Goal: Task Accomplishment & Management: Use online tool/utility

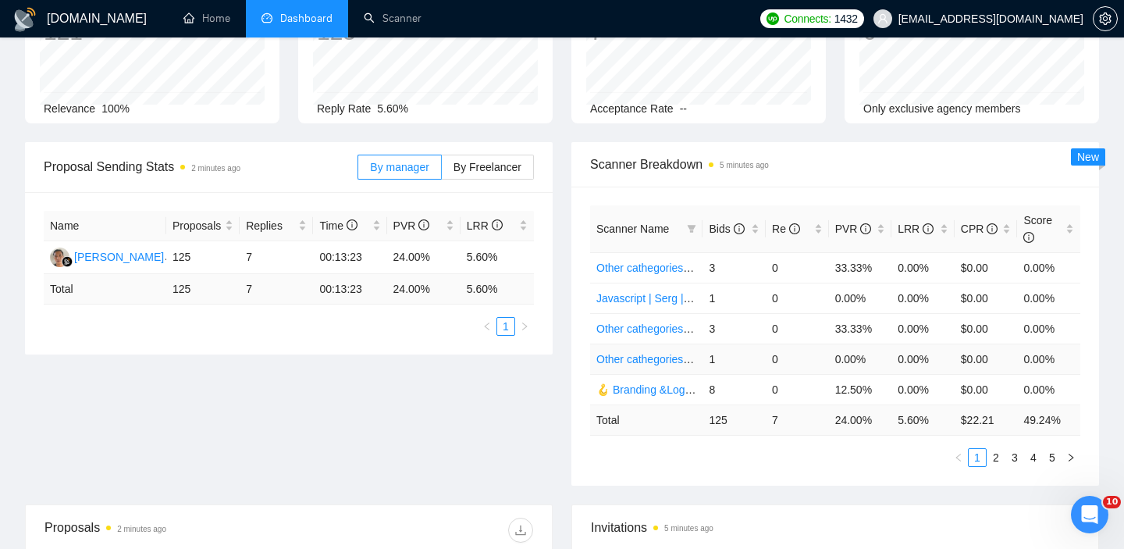
scroll to position [127, 0]
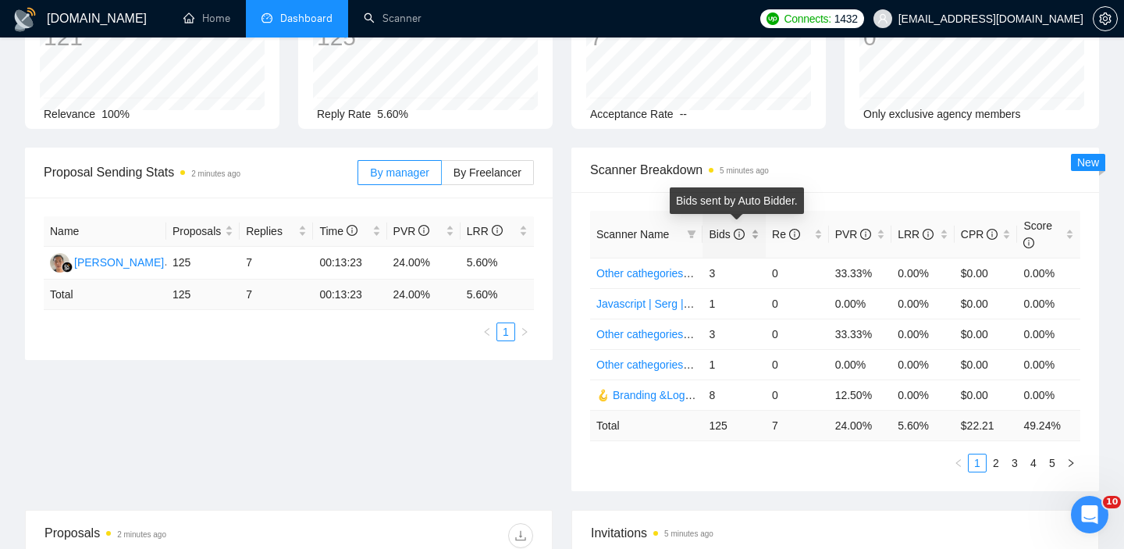
click at [756, 236] on div "Bids" at bounding box center [734, 234] width 51 height 17
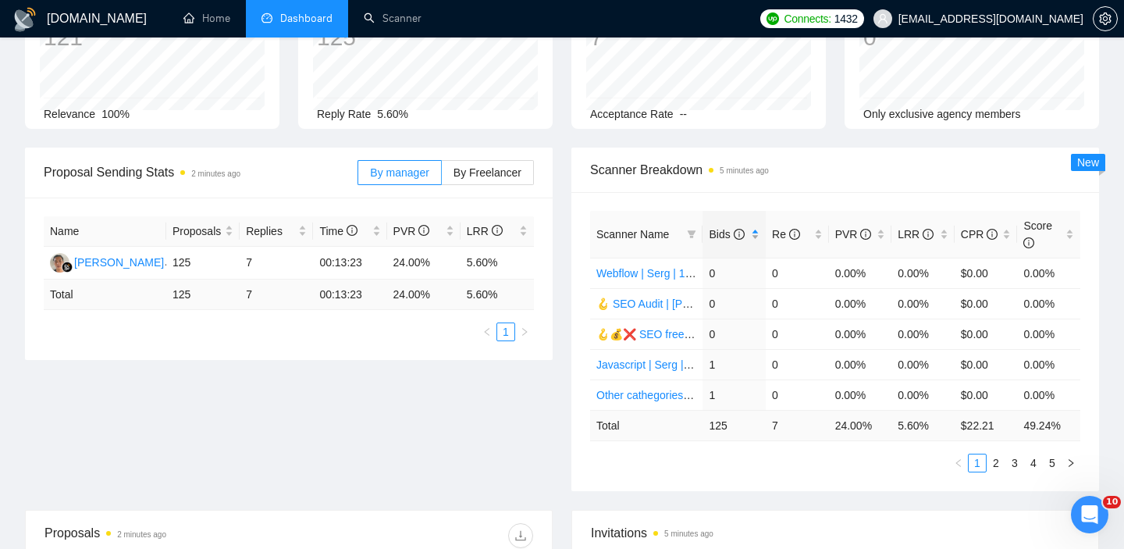
click at [756, 237] on div "Bids" at bounding box center [734, 234] width 51 height 17
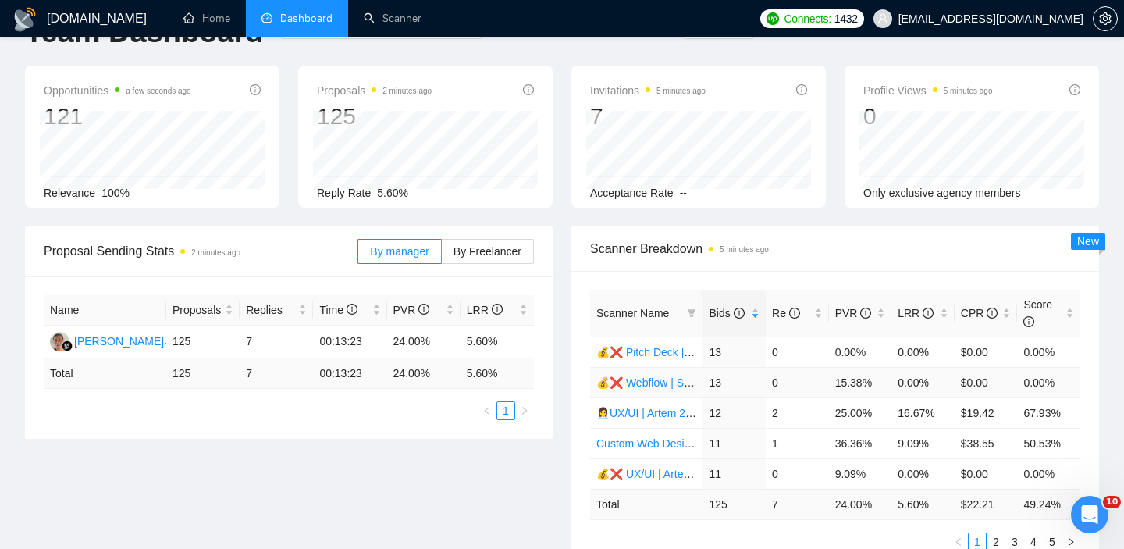
scroll to position [141, 0]
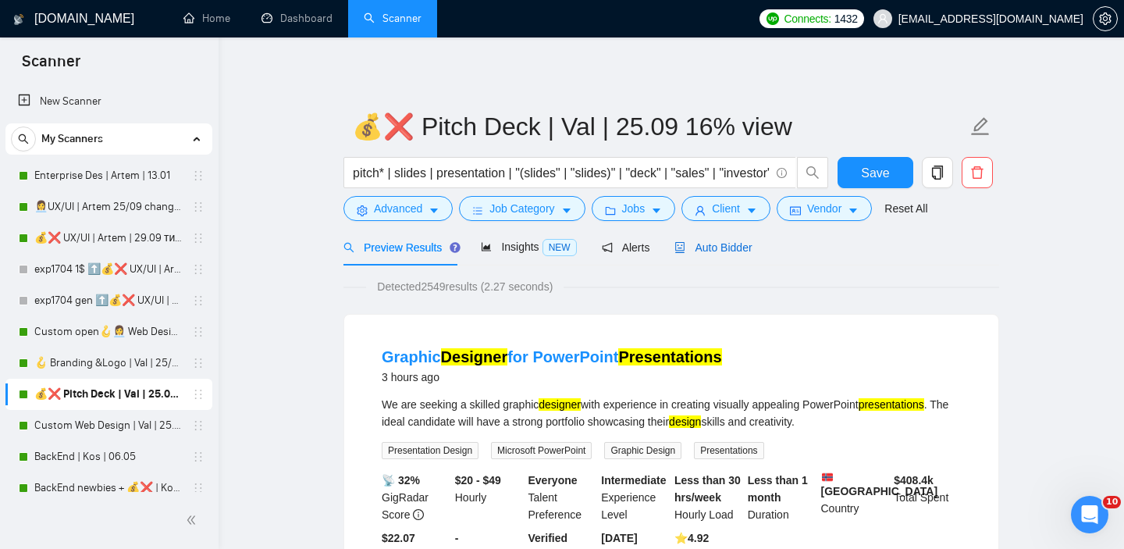
click at [685, 245] on icon "robot" at bounding box center [680, 247] width 11 height 11
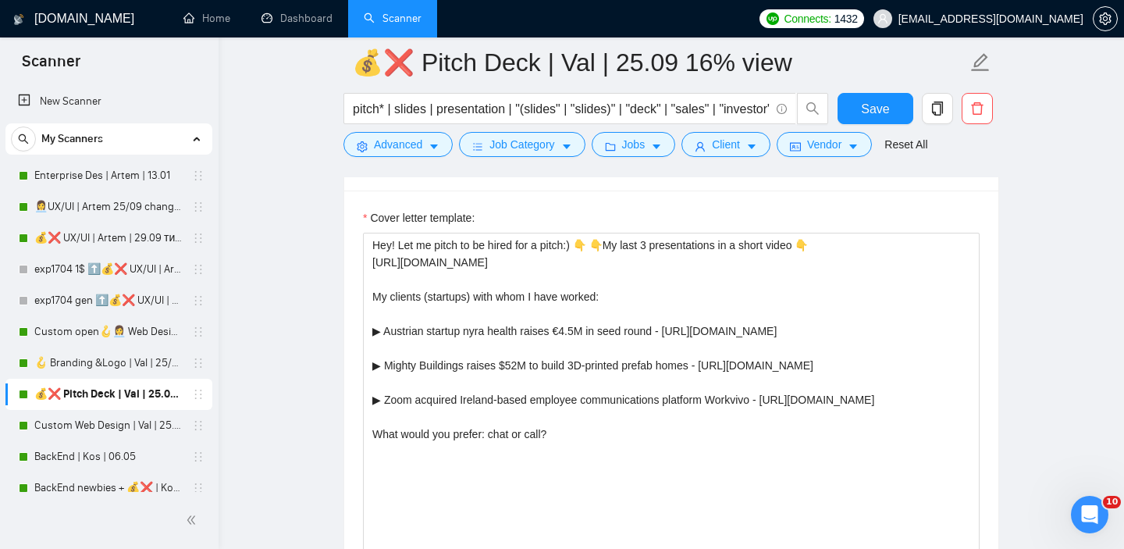
scroll to position [1825, 0]
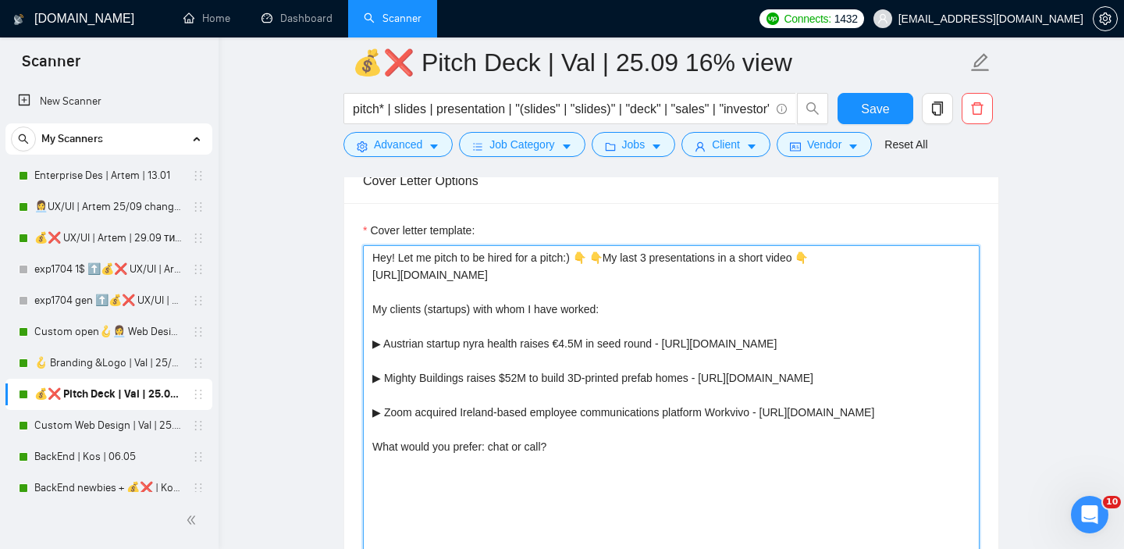
click at [585, 258] on textarea "Hey! Let me pitch to be hired for a pitch:) 👇 👇My last 3 presentations in a sho…" at bounding box center [671, 420] width 617 height 351
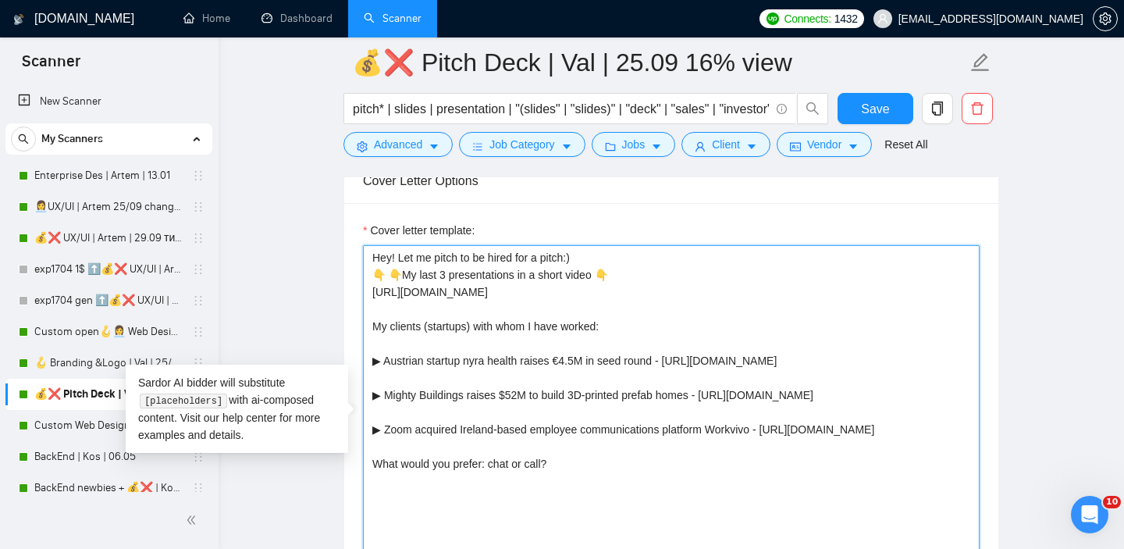
type textarea "Hey! Let me pitch to be hired for a pitch:) 👇 👇My last 3 presentations in a sho…"
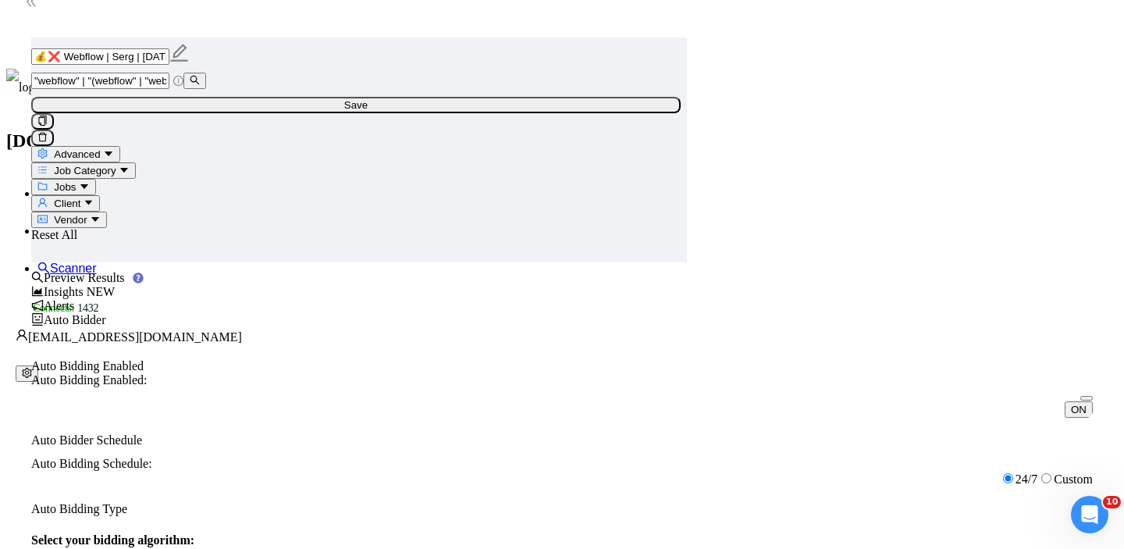
scroll to position [1713, 0]
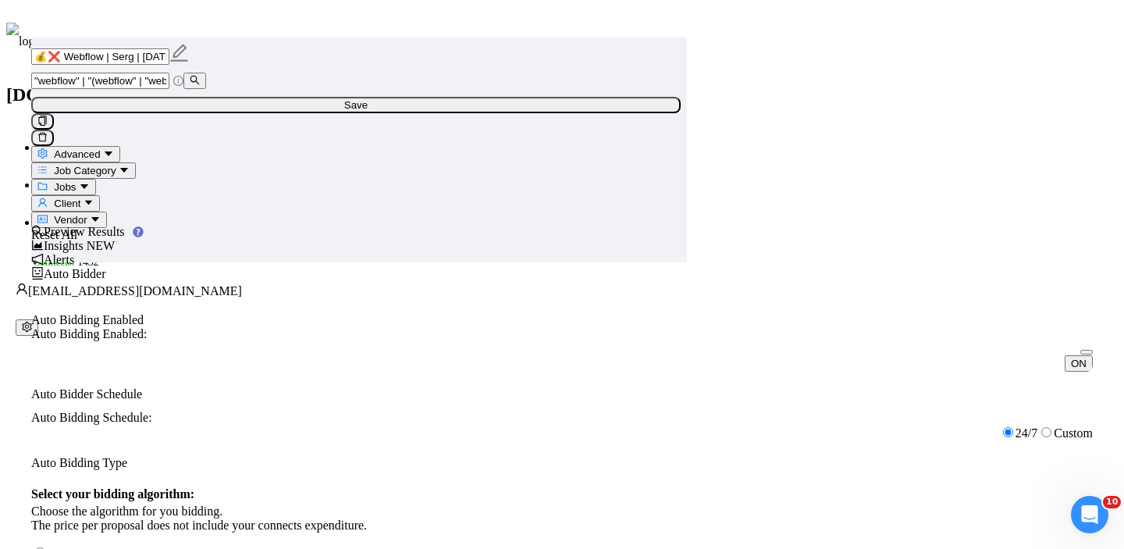
drag, startPoint x: 696, startPoint y: 350, endPoint x: 381, endPoint y: 353, distance: 314.7
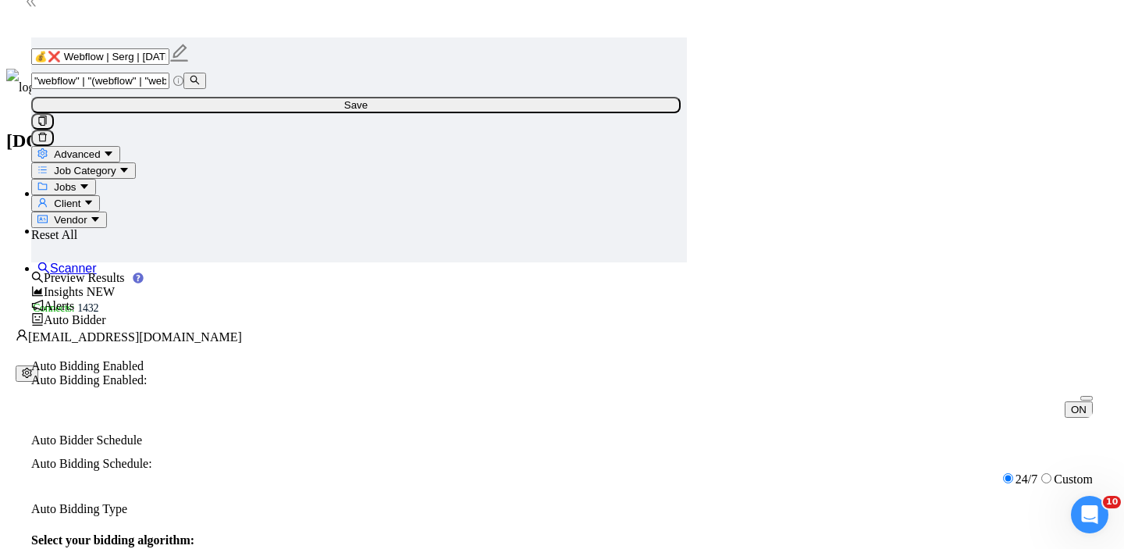
scroll to position [0, 0]
drag, startPoint x: 695, startPoint y: 396, endPoint x: 372, endPoint y: 395, distance: 323.2
paste textarea "Also ask an open-ended question about client's job and needs]["
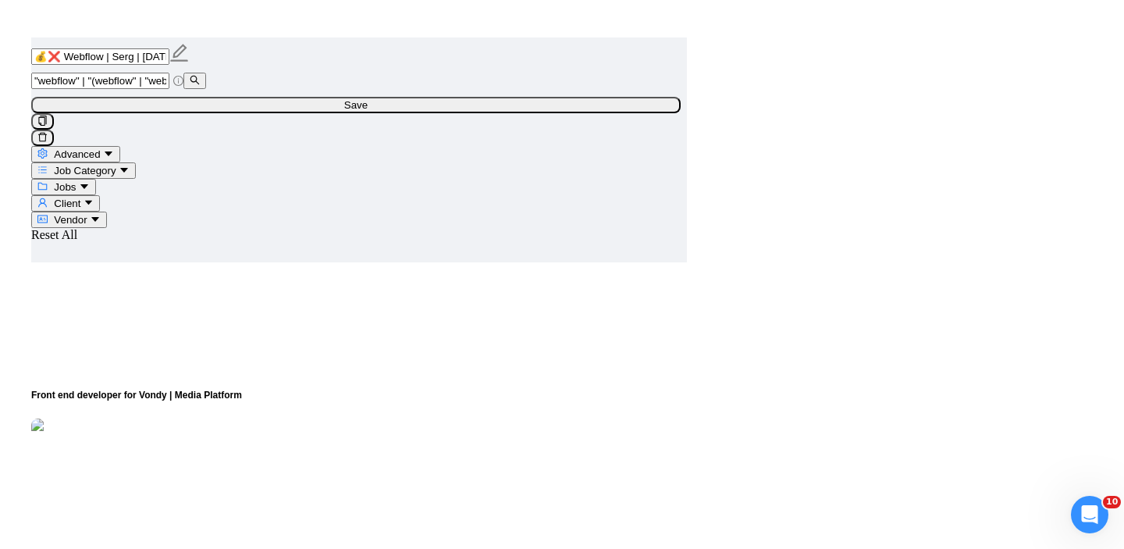
scroll to position [4220, 0]
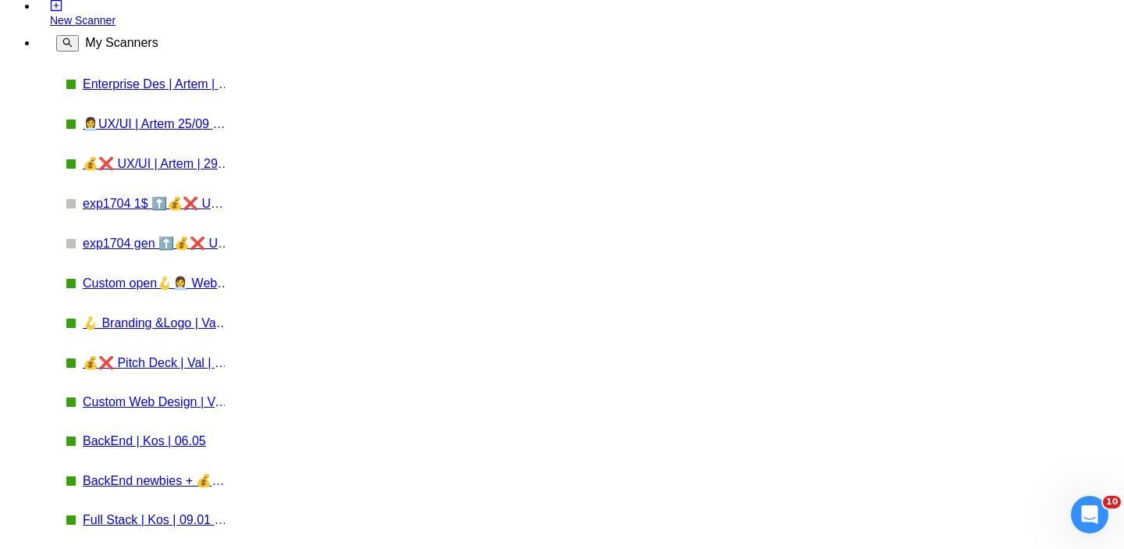
scroll to position [29, 0]
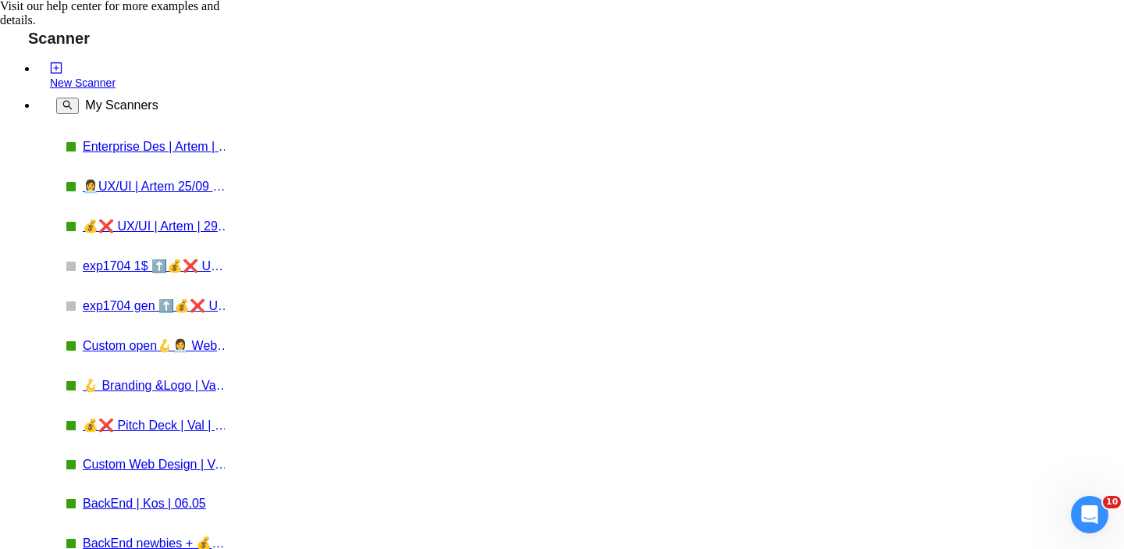
type textarea "Lo ipsum! [[Dol si amet-conse adipisci elits doeius't inc utl etdol][ Magnaal e…"
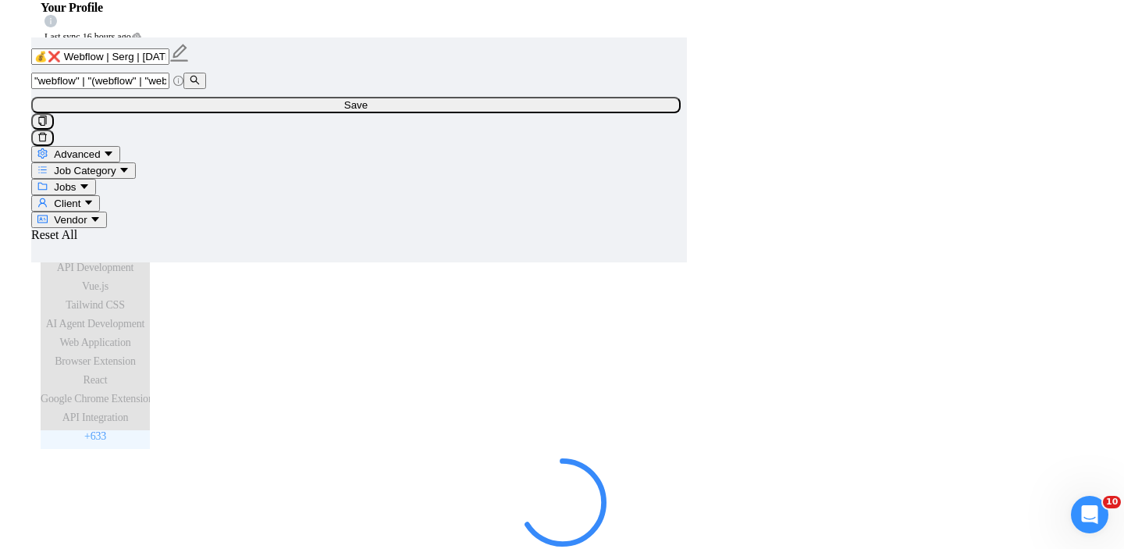
scroll to position [2785, 0]
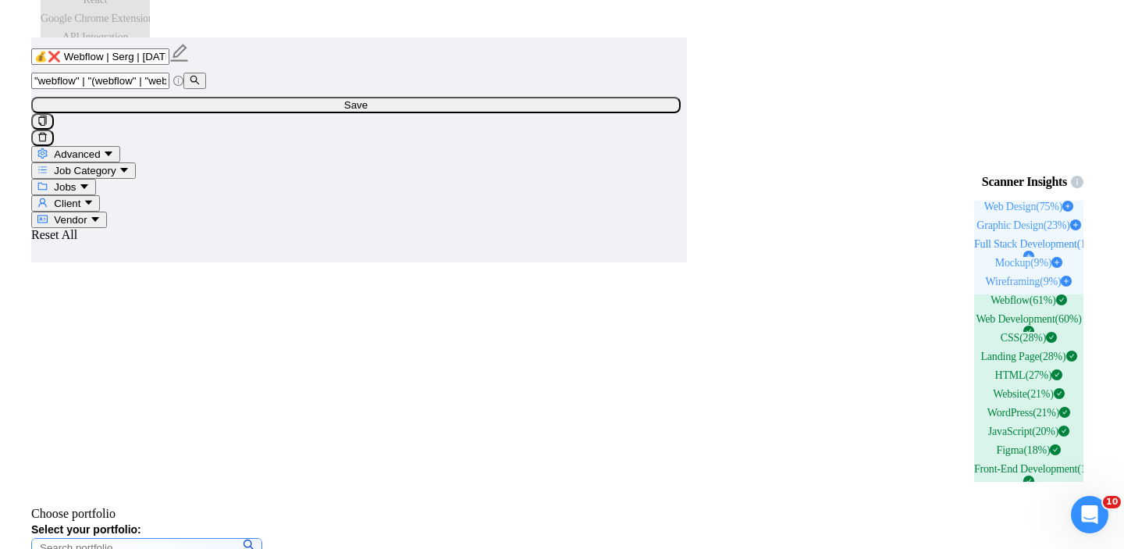
scroll to position [3081, 0]
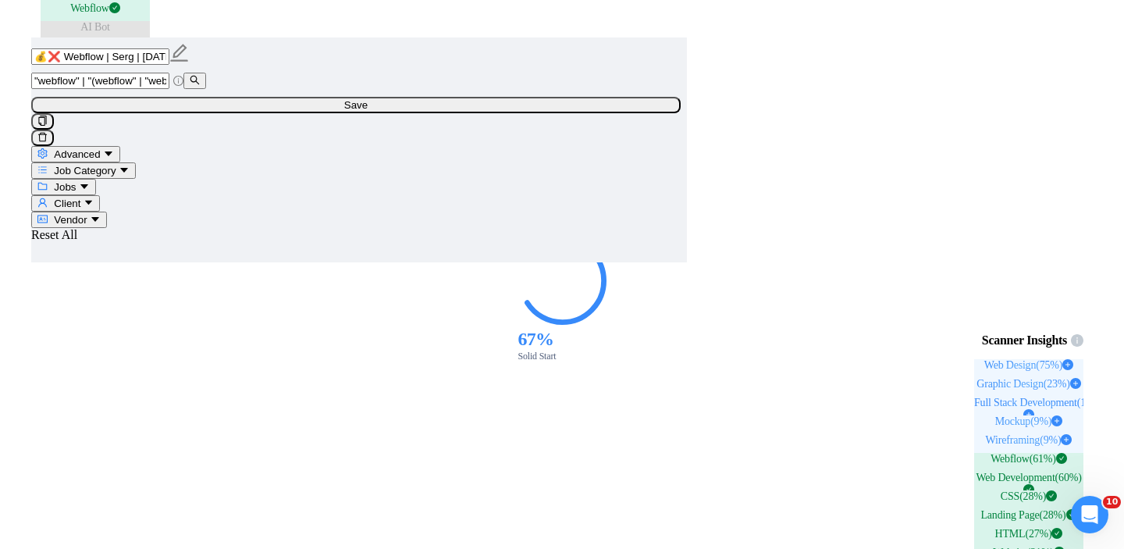
scroll to position [2887, 0]
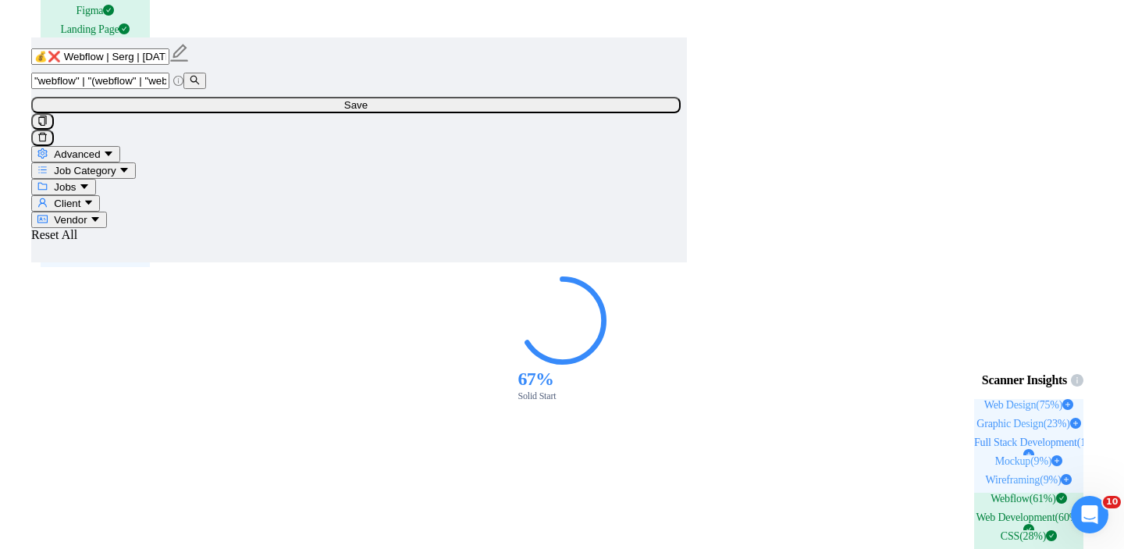
click at [368, 109] on span "Save" at bounding box center [355, 105] width 23 height 12
click at [169, 58] on input "💰❌ Webflow | Serg | [DATE]" at bounding box center [100, 56] width 138 height 16
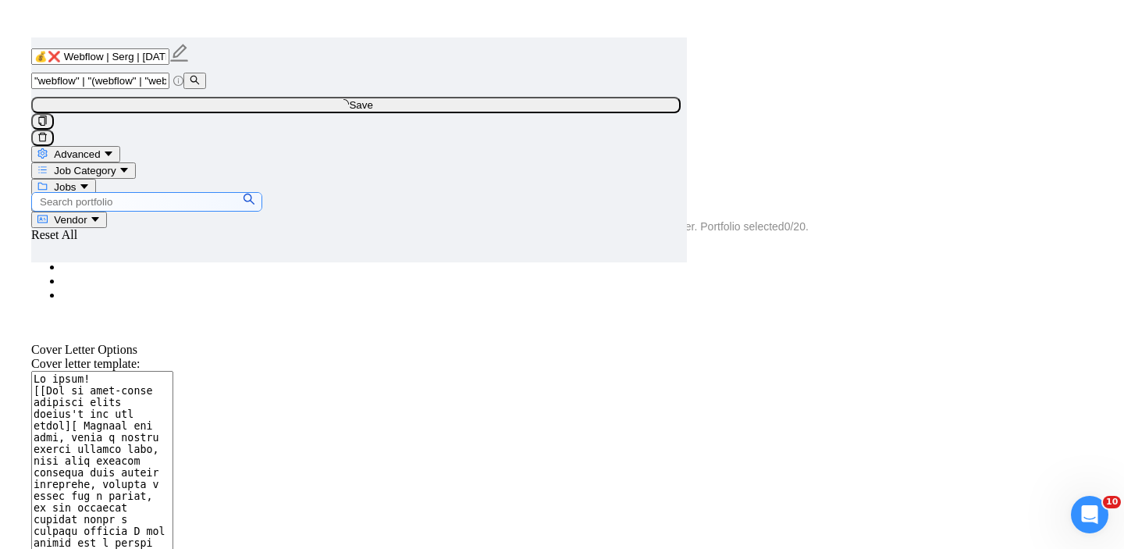
type input "💰❌ Webflow | Serg | .09.25"
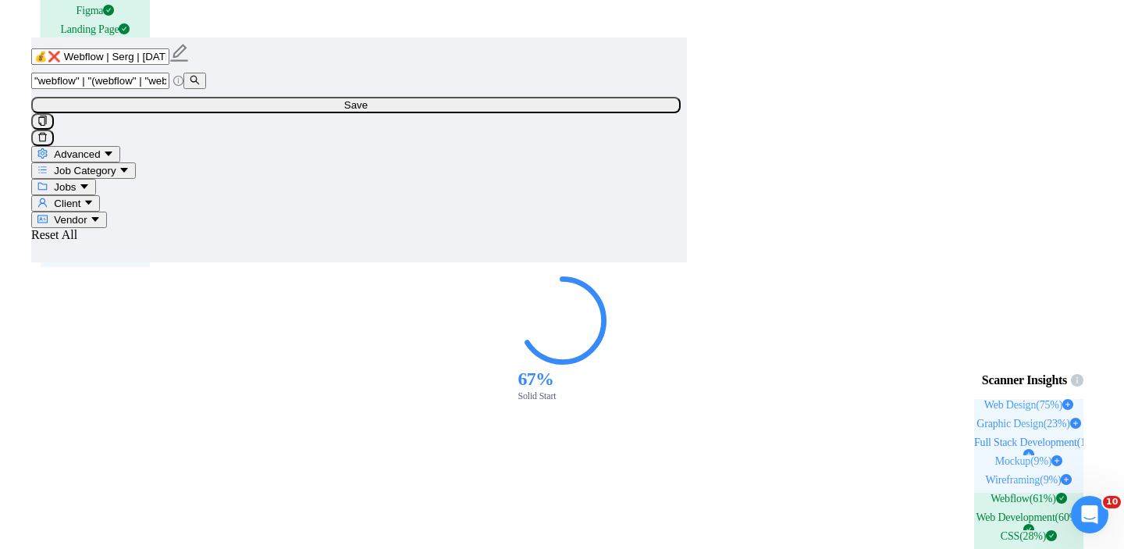
type input "💰❌ Webflow | Serg | [DATE]"
click at [368, 111] on span "Save" at bounding box center [355, 105] width 23 height 12
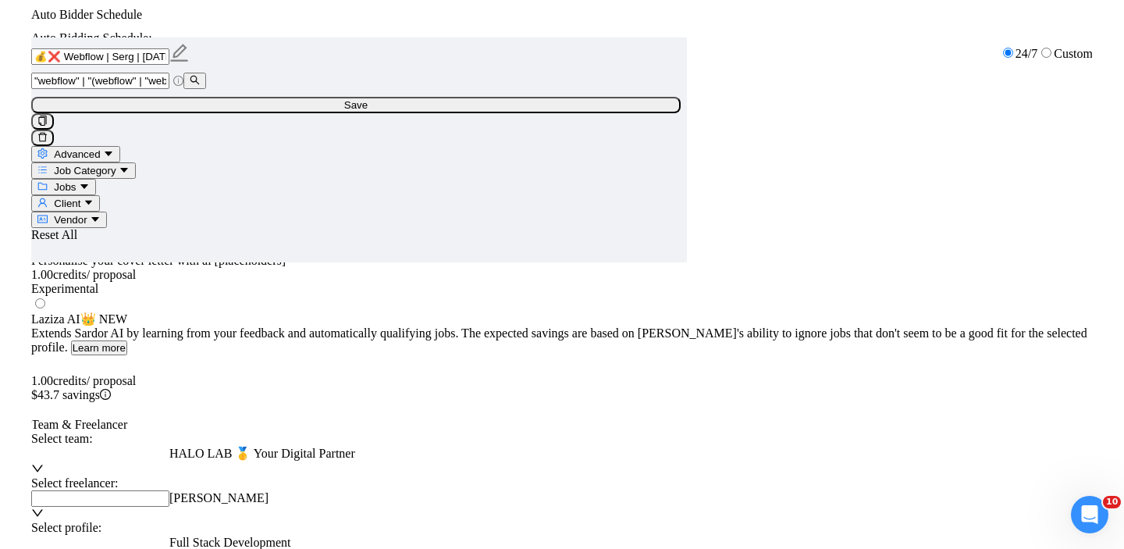
scroll to position [2082, 0]
